Goal: Information Seeking & Learning: Learn about a topic

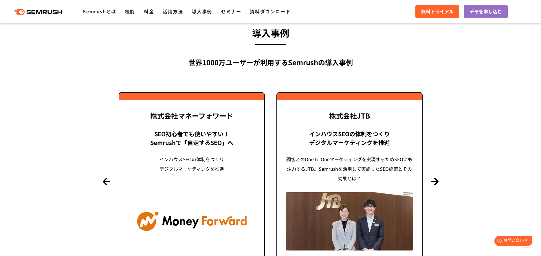
scroll to position [1351, 0]
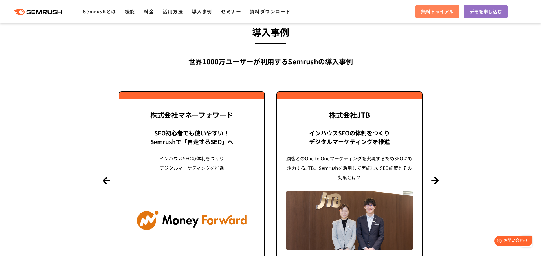
click at [435, 11] on span "無料トライアル" at bounding box center [437, 12] width 32 height 8
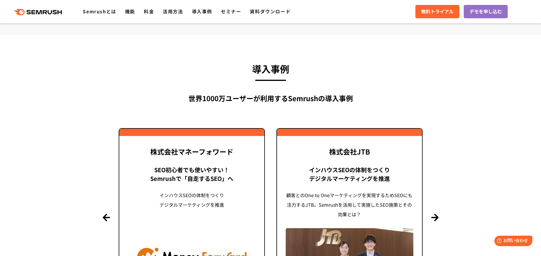
scroll to position [1302, 0]
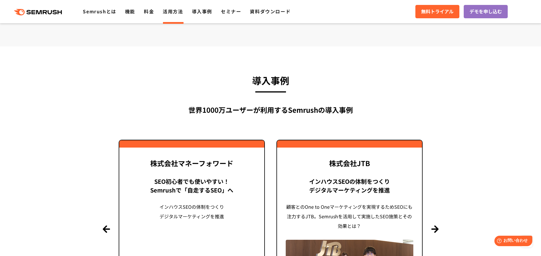
click at [172, 14] on link "活用方法" at bounding box center [173, 11] width 20 height 7
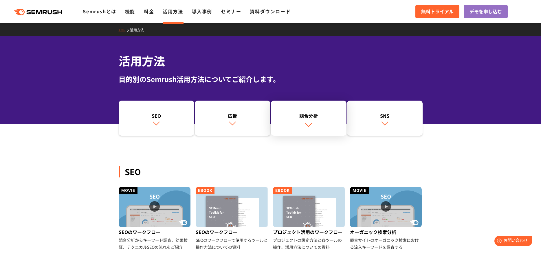
click at [320, 123] on link "競合分析" at bounding box center [309, 117] width 76 height 35
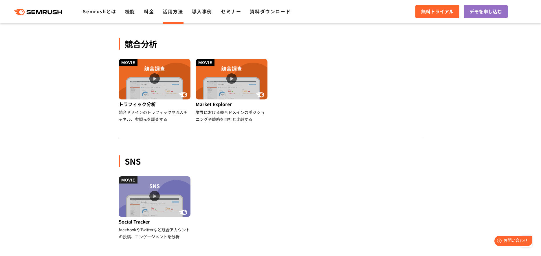
scroll to position [513, 0]
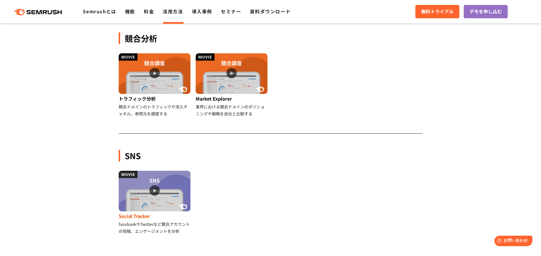
click at [157, 191] on img at bounding box center [155, 190] width 72 height 41
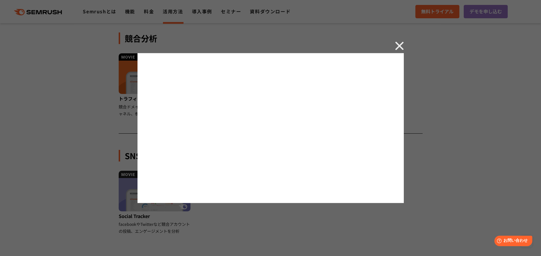
click at [452, 148] on div at bounding box center [270, 128] width 541 height 256
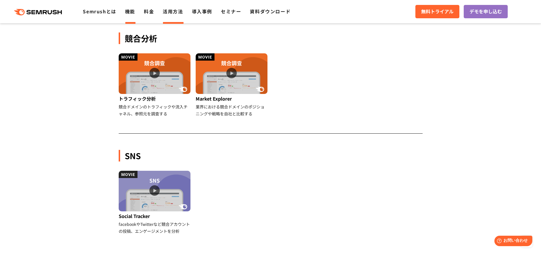
click at [130, 12] on link "機能" at bounding box center [130, 11] width 10 height 7
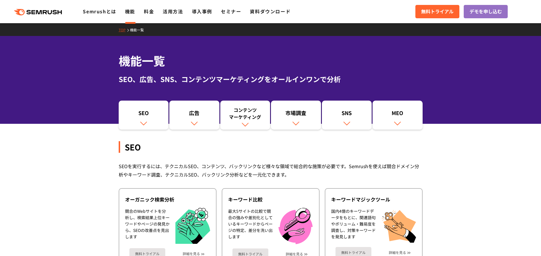
click at [241, 117] on div "コンテンツ マーケティング" at bounding box center [245, 113] width 44 height 14
